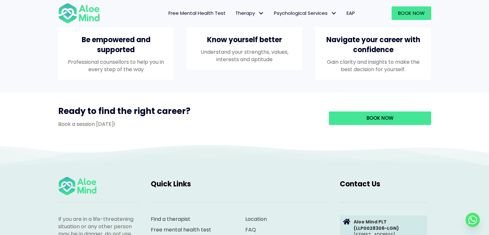
scroll to position [611, 0]
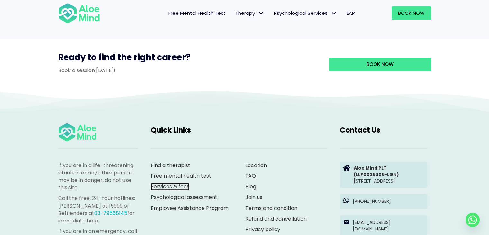
click at [175, 190] on link "Services & fees" at bounding box center [170, 186] width 39 height 7
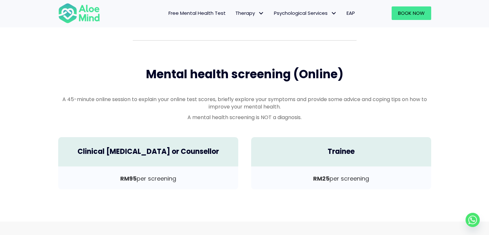
scroll to position [64, 0]
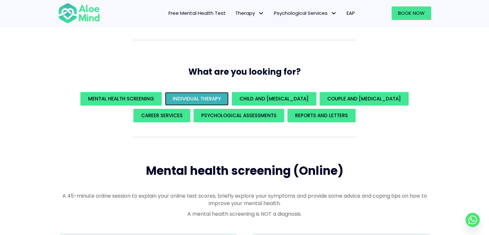
click at [199, 99] on span "Individual Therapy" at bounding box center [197, 98] width 48 height 7
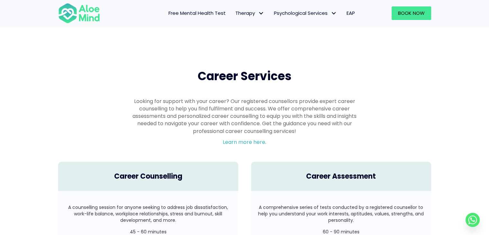
scroll to position [1019, 0]
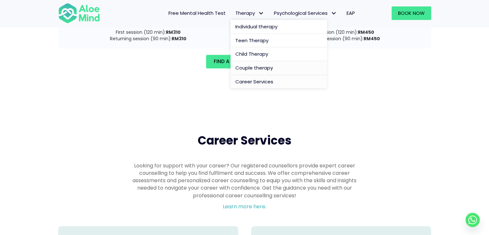
click at [253, 83] on span "Career Services" at bounding box center [255, 81] width 38 height 7
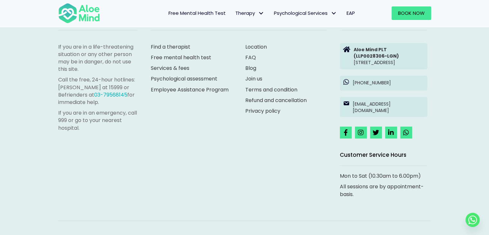
scroll to position [740, 0]
